Goal: Use online tool/utility: Utilize a website feature to perform a specific function

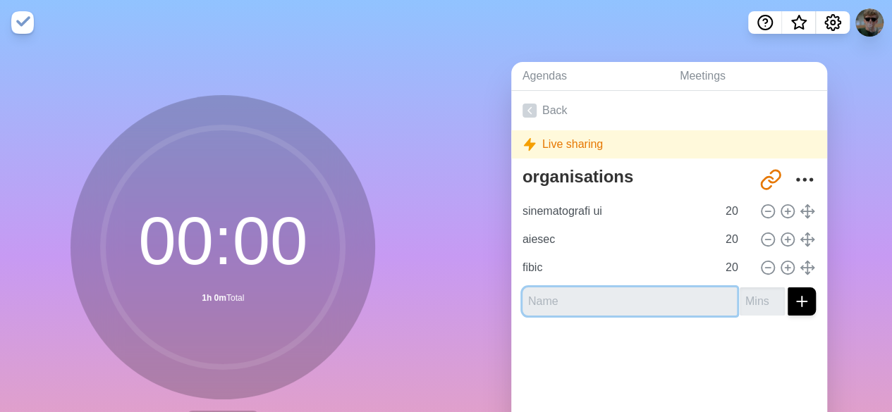
click at [576, 294] on input "text" at bounding box center [629, 302] width 214 height 28
type input "porto ui fw"
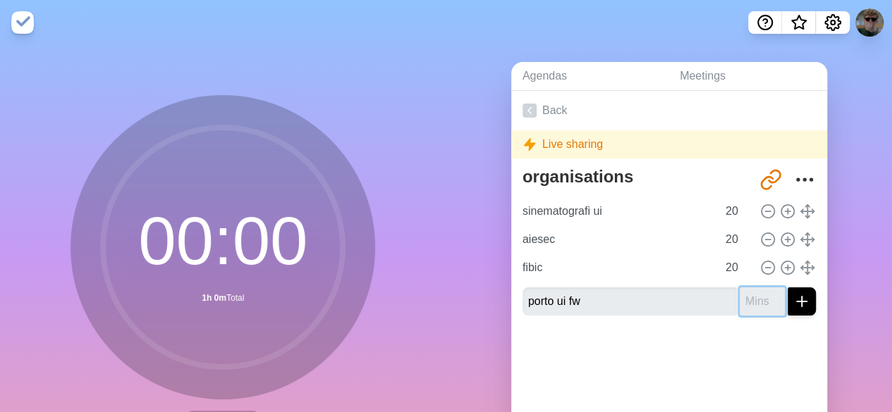
click at [740, 294] on input "number" at bounding box center [762, 302] width 45 height 28
type input "3"
type input "50"
click at [733, 357] on div at bounding box center [669, 355] width 316 height 56
click at [777, 339] on div at bounding box center [669, 355] width 316 height 56
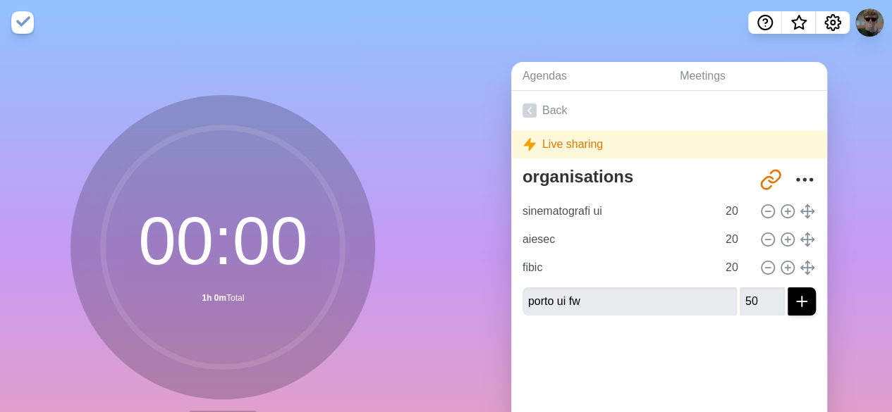
click at [777, 339] on div at bounding box center [669, 355] width 316 height 56
click at [793, 305] on icon "submit" at bounding box center [801, 301] width 17 height 17
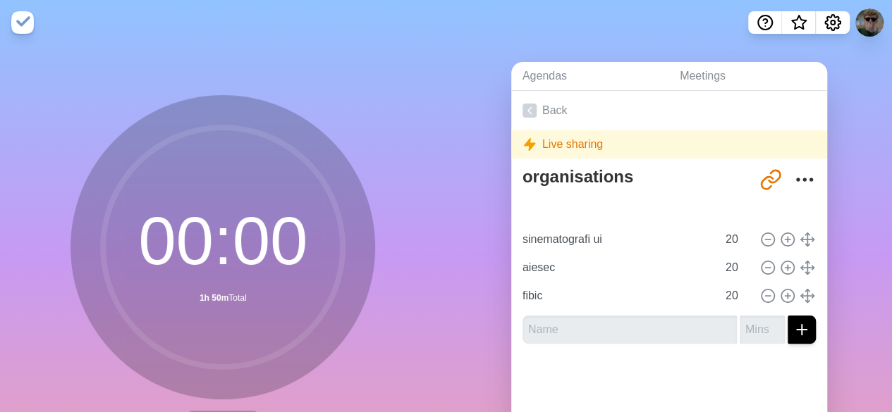
type input "porto ui fw"
type input "50"
type input "sinematografi ui"
type input "aiesec"
type input "fibic"
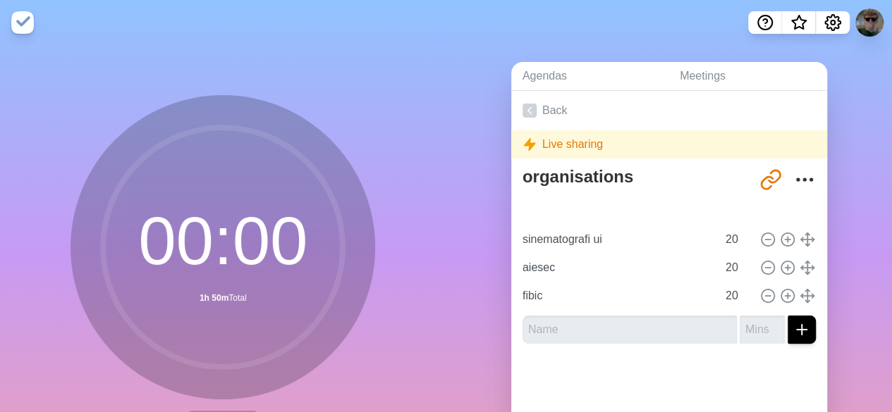
type input "20"
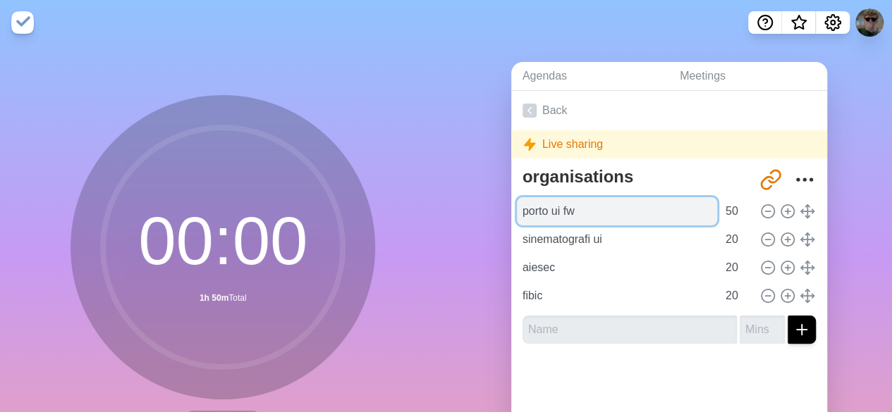
click at [684, 207] on input "porto ui fw" at bounding box center [617, 211] width 200 height 28
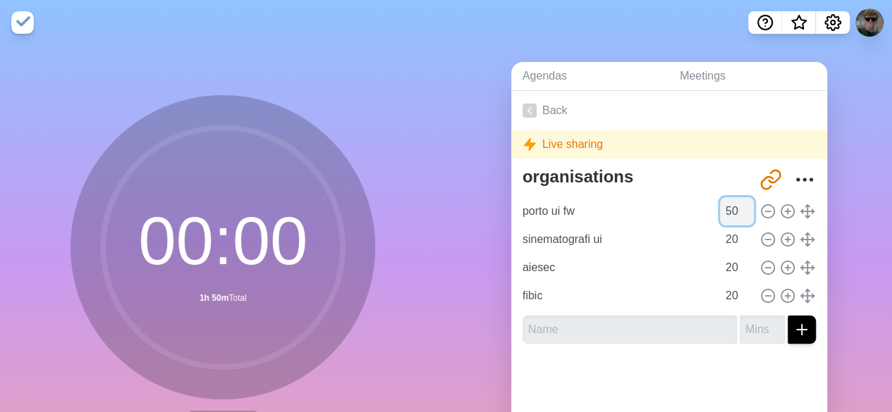
click at [720, 207] on input "50" at bounding box center [737, 211] width 34 height 28
type input "40"
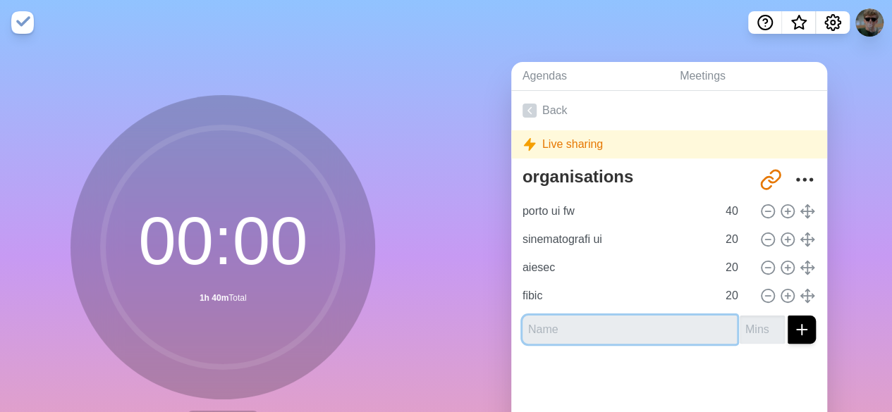
click at [687, 338] on input "text" at bounding box center [629, 330] width 214 height 28
type input "doc ui fw"
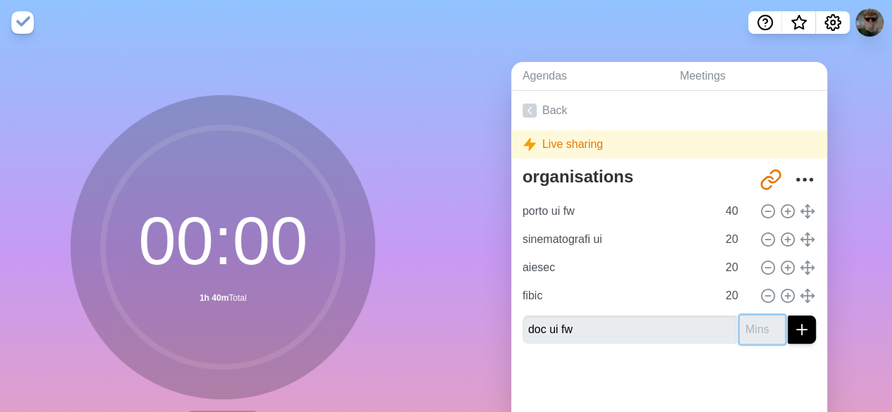
click at [740, 324] on input "number" at bounding box center [762, 330] width 45 height 28
type input "20"
click at [746, 367] on div at bounding box center [669, 383] width 316 height 56
click at [787, 338] on button "submit" at bounding box center [801, 330] width 28 height 28
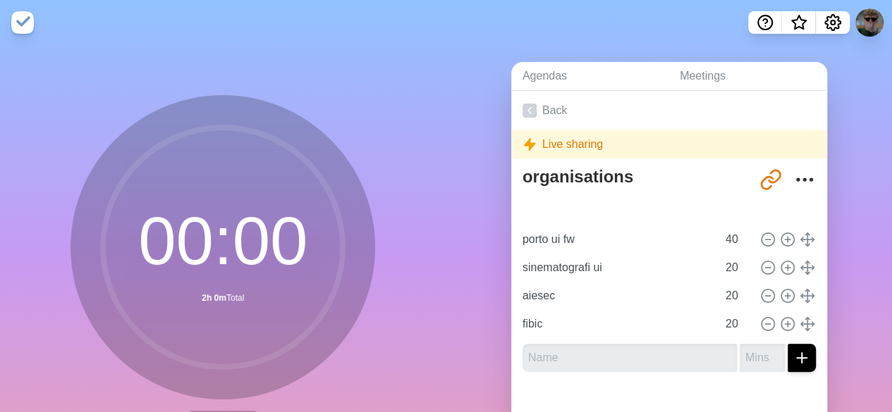
type input "doc ui fw"
type input "20"
type input "porto ui fw"
type input "40"
type input "sinematografi ui"
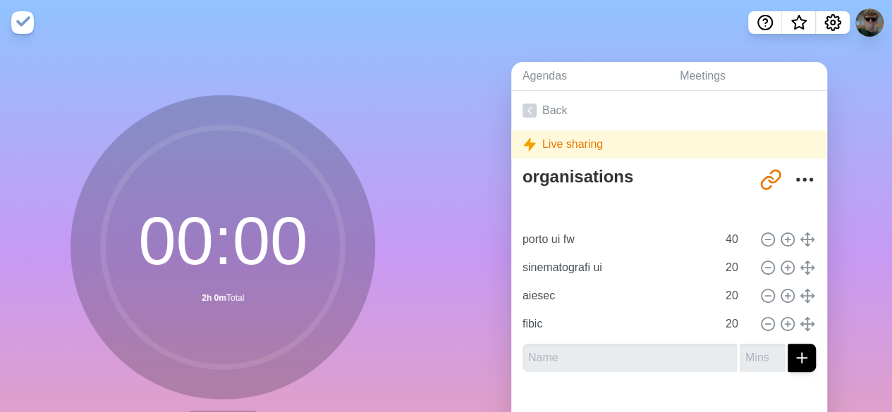
type input "aiesec"
type input "fibic"
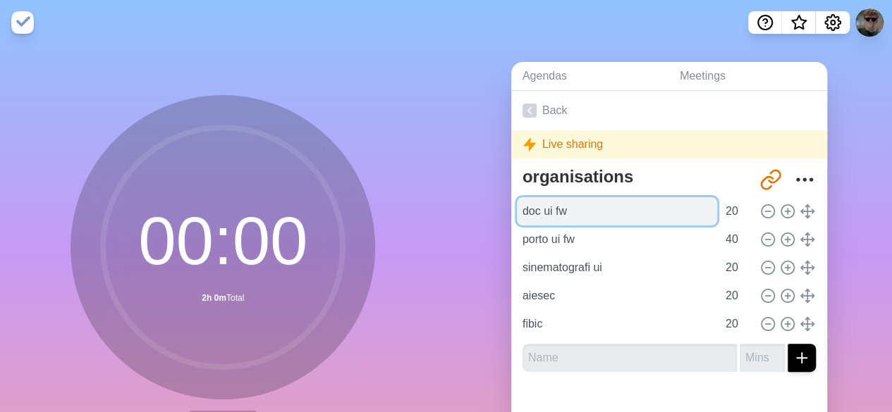
click at [602, 221] on input "doc ui fw" at bounding box center [617, 211] width 200 height 28
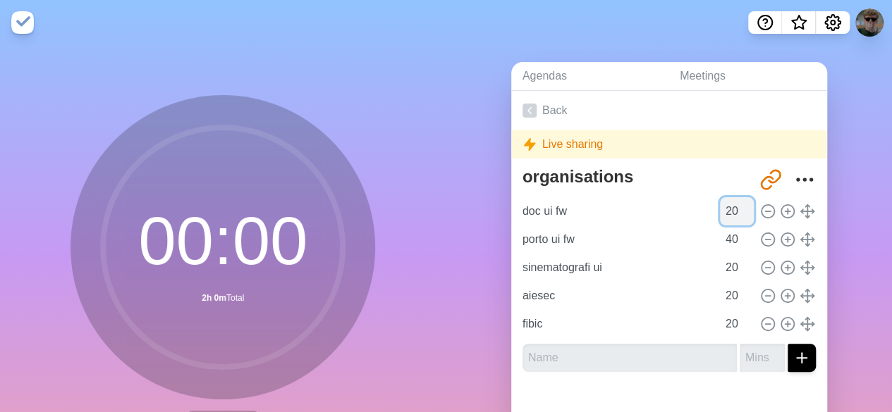
click at [720, 209] on input "20" at bounding box center [737, 211] width 34 height 28
type input "30"
click at [842, 163] on div "Agendas Meetings Back Live sharing organisations http://timeblocks.co/6fBdtHB4g…" at bounding box center [669, 279] width 446 height 468
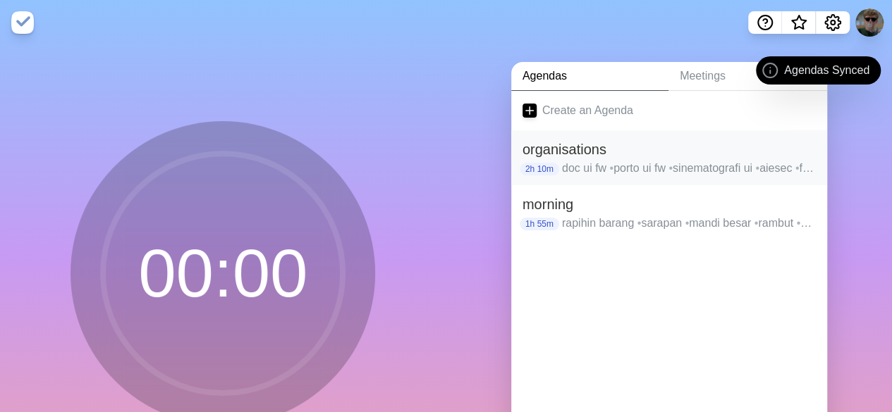
click at [536, 146] on h2 "organisations" at bounding box center [668, 149] width 293 height 21
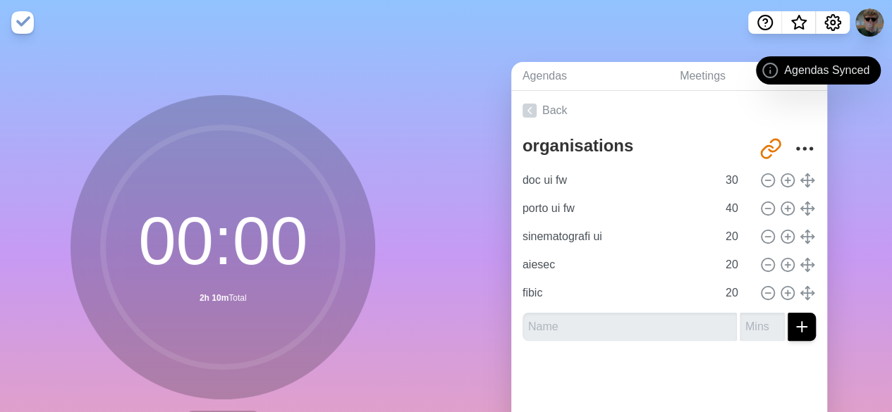
click at [536, 146] on textarea "organisations" at bounding box center [634, 145] width 234 height 31
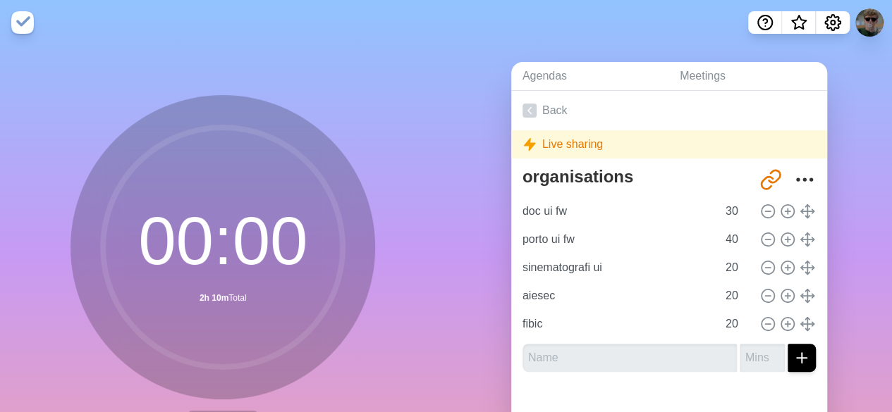
click at [601, 398] on div at bounding box center [669, 412] width 316 height 56
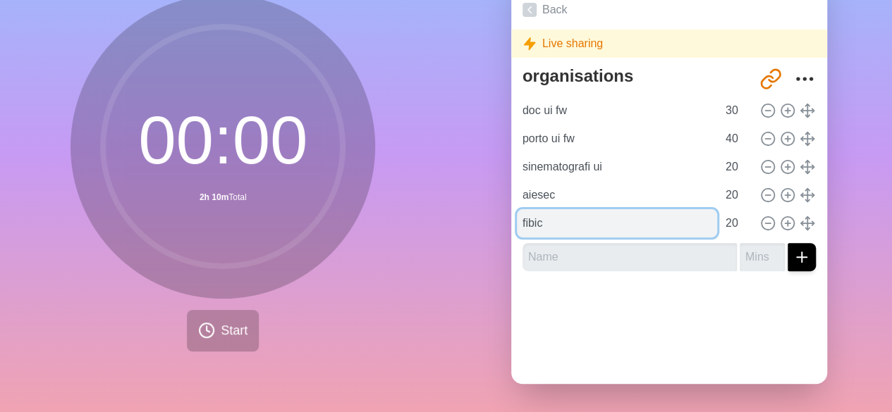
click at [605, 209] on input "fibic" at bounding box center [617, 223] width 200 height 28
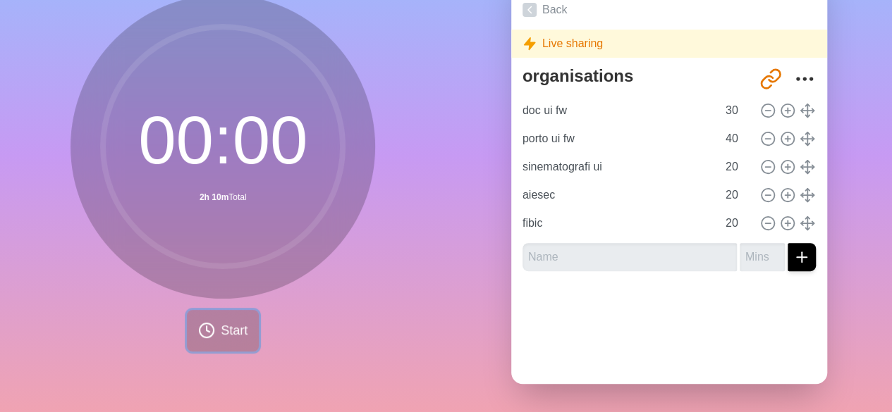
click at [238, 322] on span "Start" at bounding box center [234, 330] width 27 height 19
